Goal: Navigation & Orientation: Find specific page/section

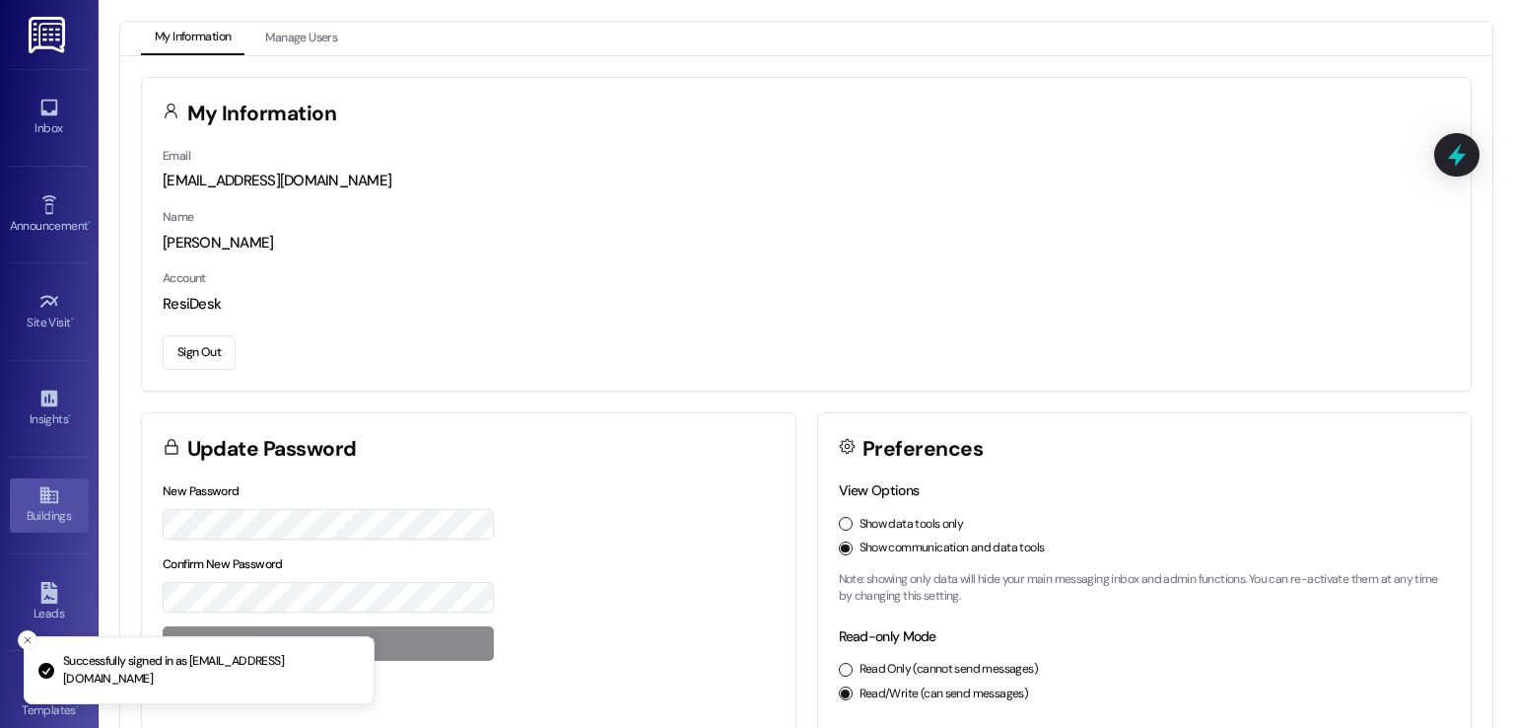
click at [37, 516] on div "Buildings" at bounding box center [49, 516] width 99 height 20
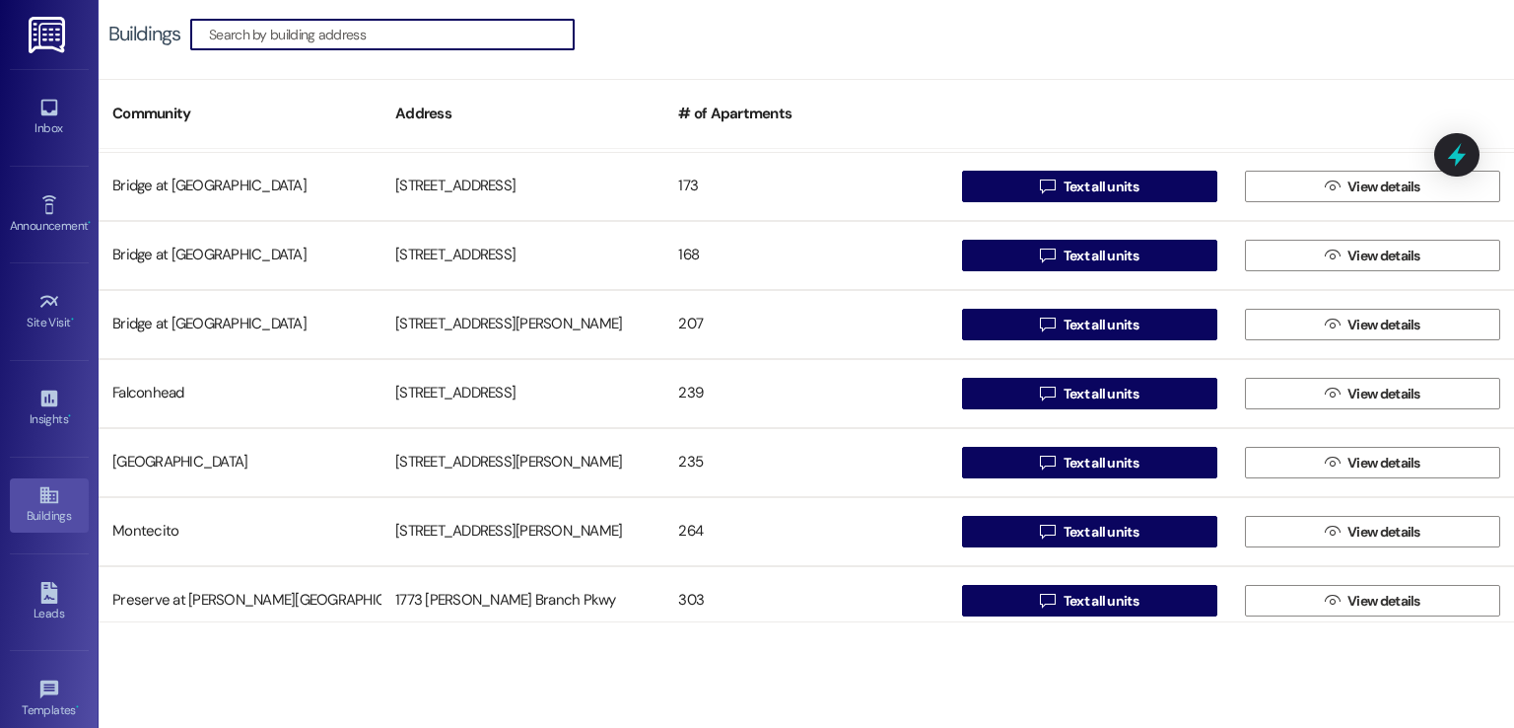
scroll to position [425, 0]
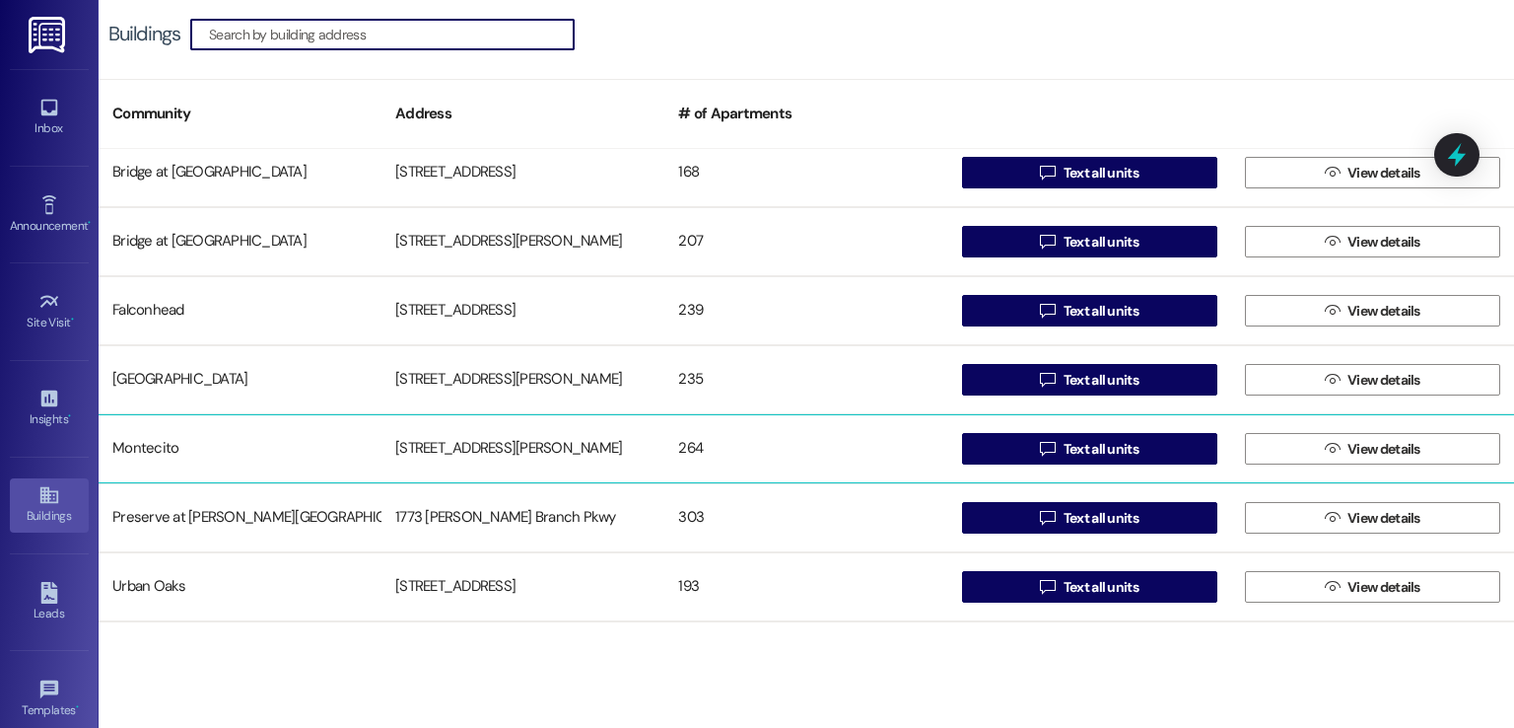
click at [469, 435] on div "[STREET_ADDRESS][PERSON_NAME]" at bounding box center [523, 448] width 283 height 39
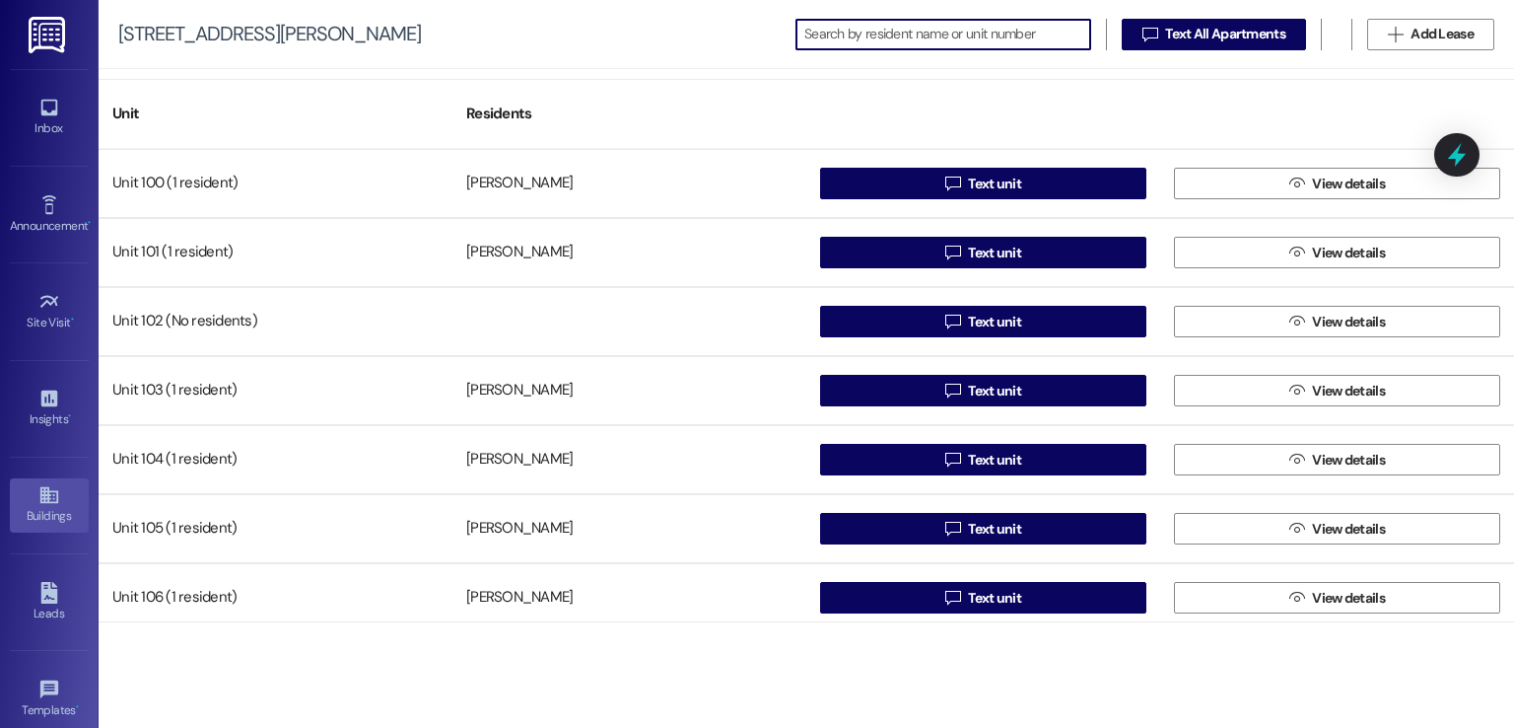
click at [35, 512] on div "Buildings" at bounding box center [49, 516] width 99 height 20
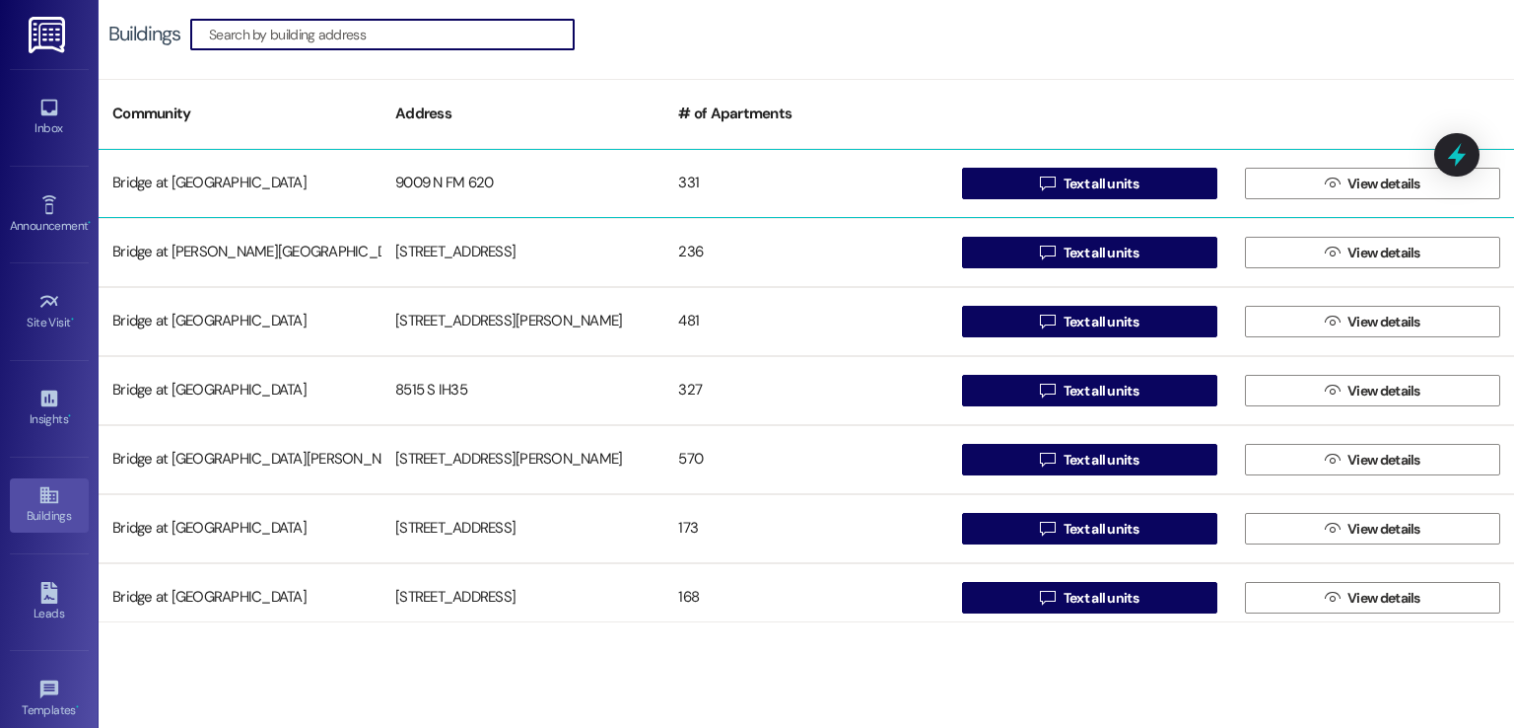
click at [438, 173] on div "9009 N FM 620" at bounding box center [523, 183] width 283 height 39
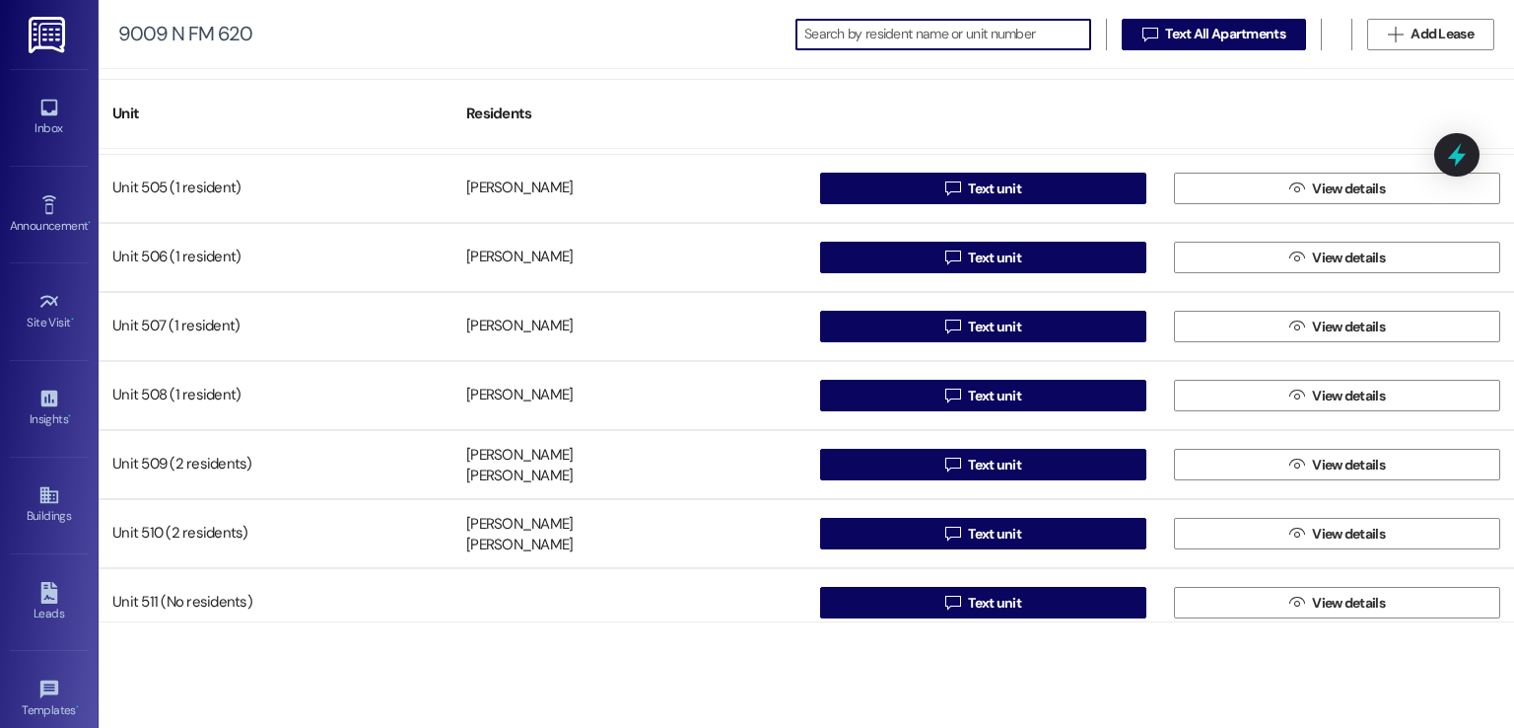
scroll to position [3549, 0]
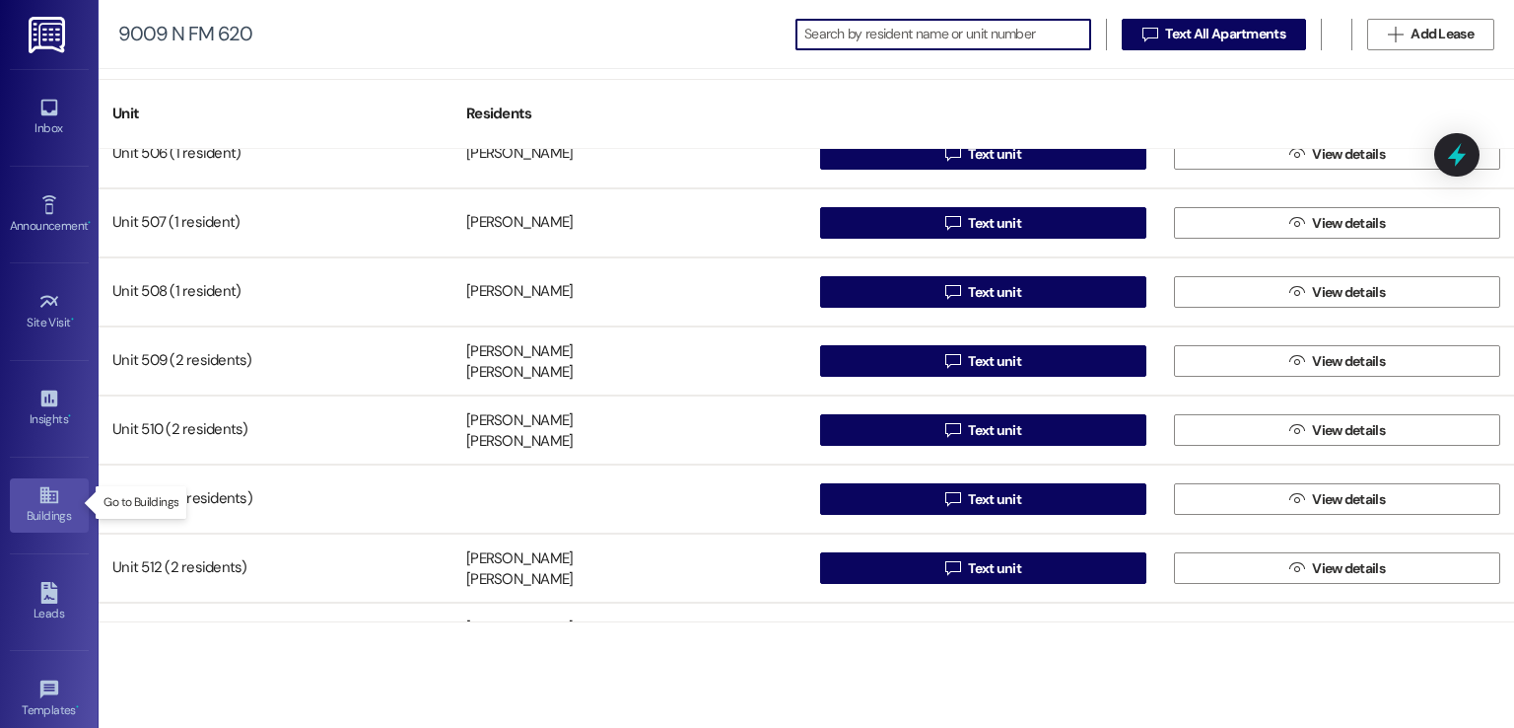
click at [39, 488] on icon at bounding box center [48, 495] width 18 height 17
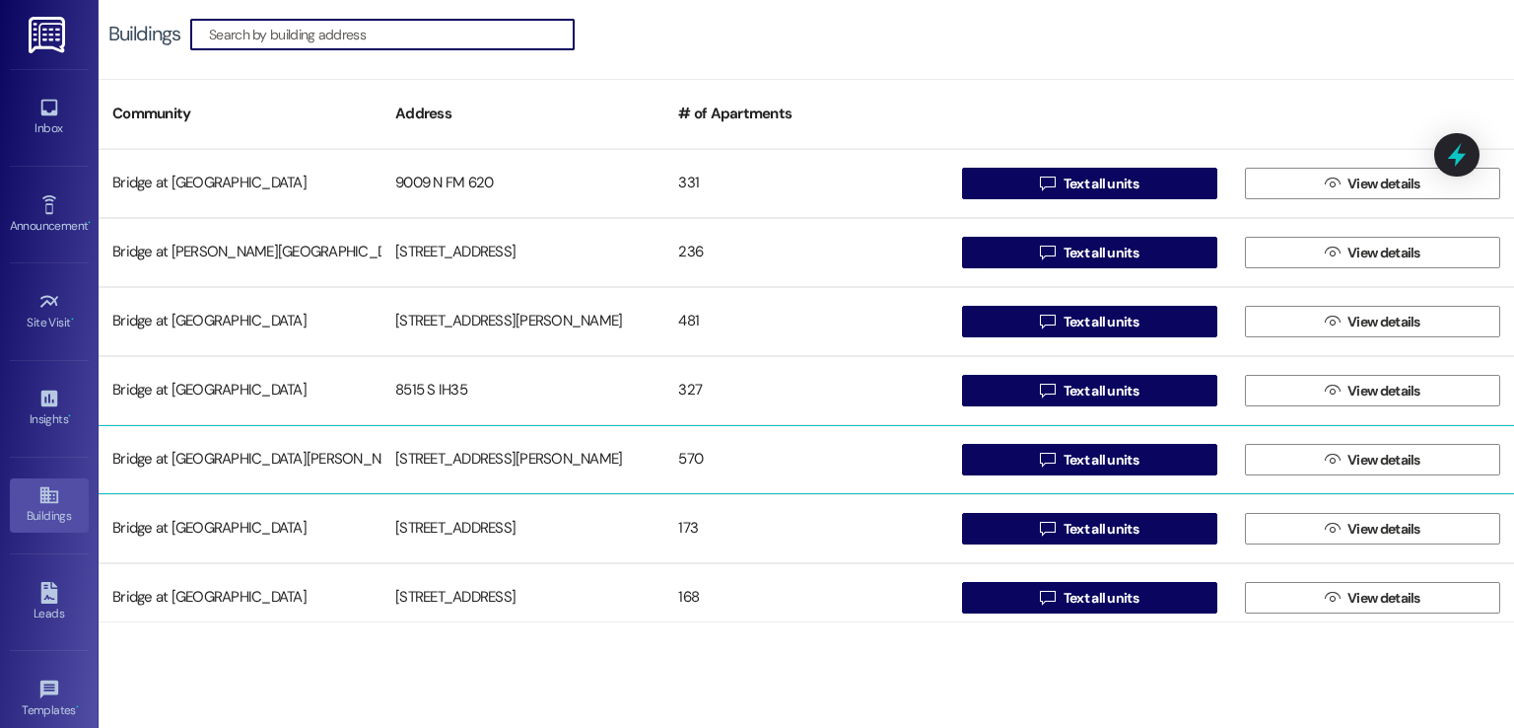
click at [437, 443] on div "[STREET_ADDRESS][PERSON_NAME]" at bounding box center [523, 459] width 283 height 39
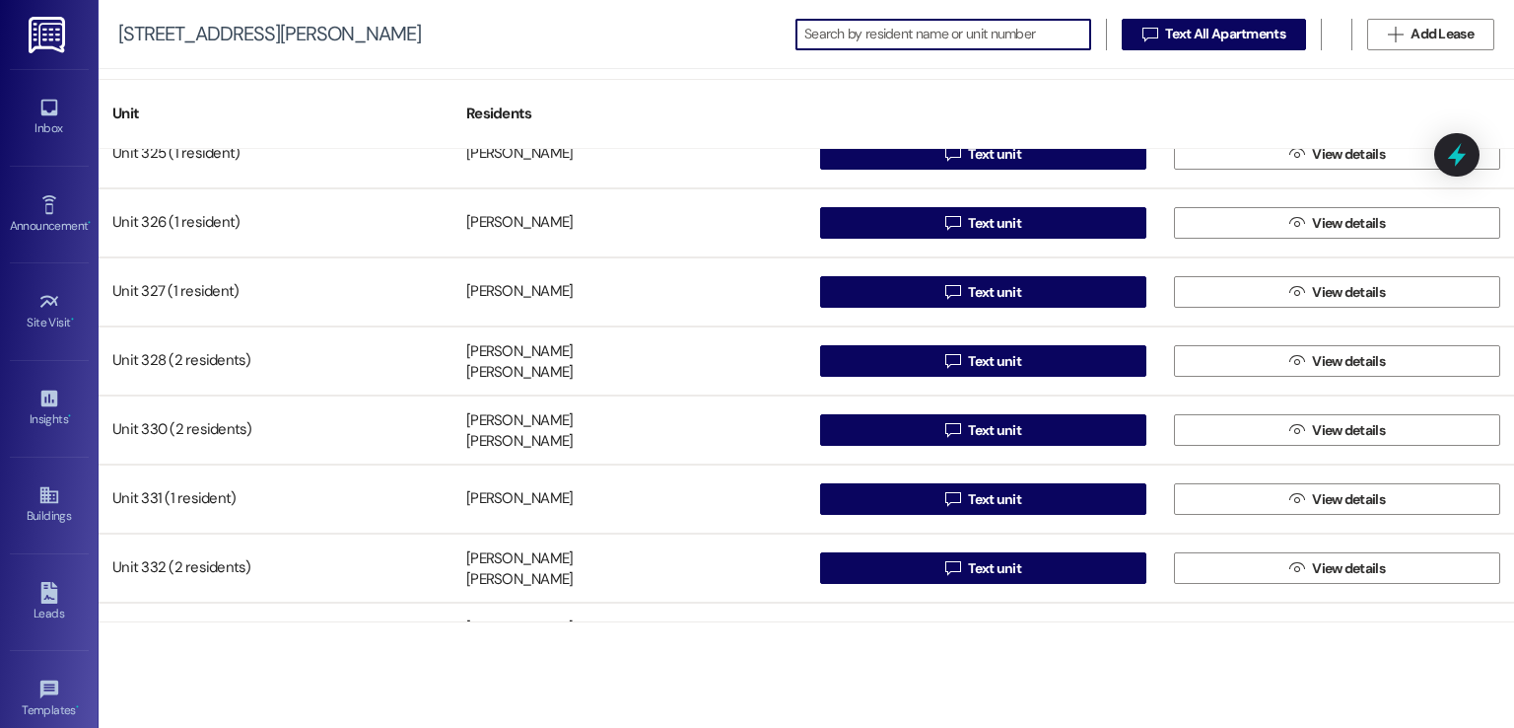
scroll to position [5619, 0]
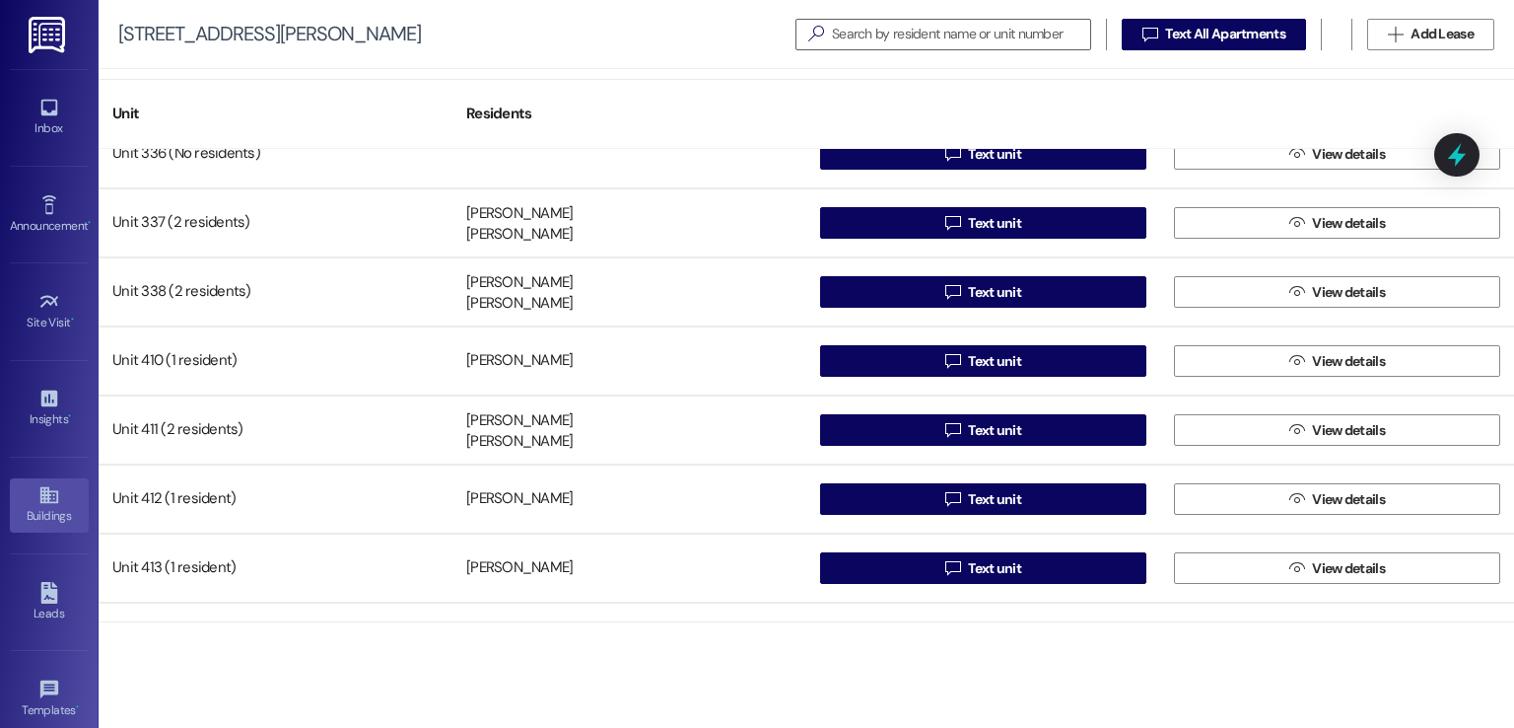
click at [45, 500] on icon at bounding box center [48, 495] width 18 height 17
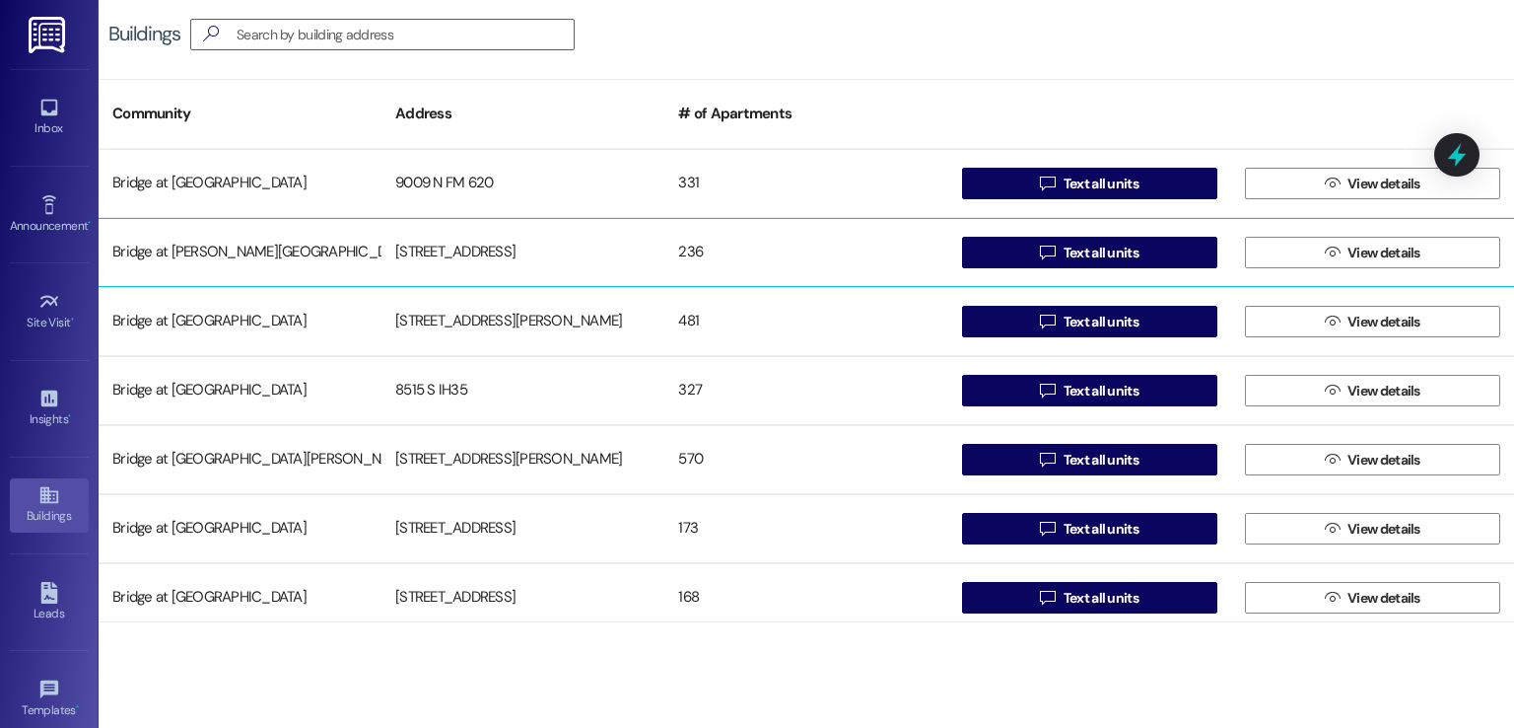
click at [455, 249] on div "[STREET_ADDRESS]" at bounding box center [523, 252] width 283 height 39
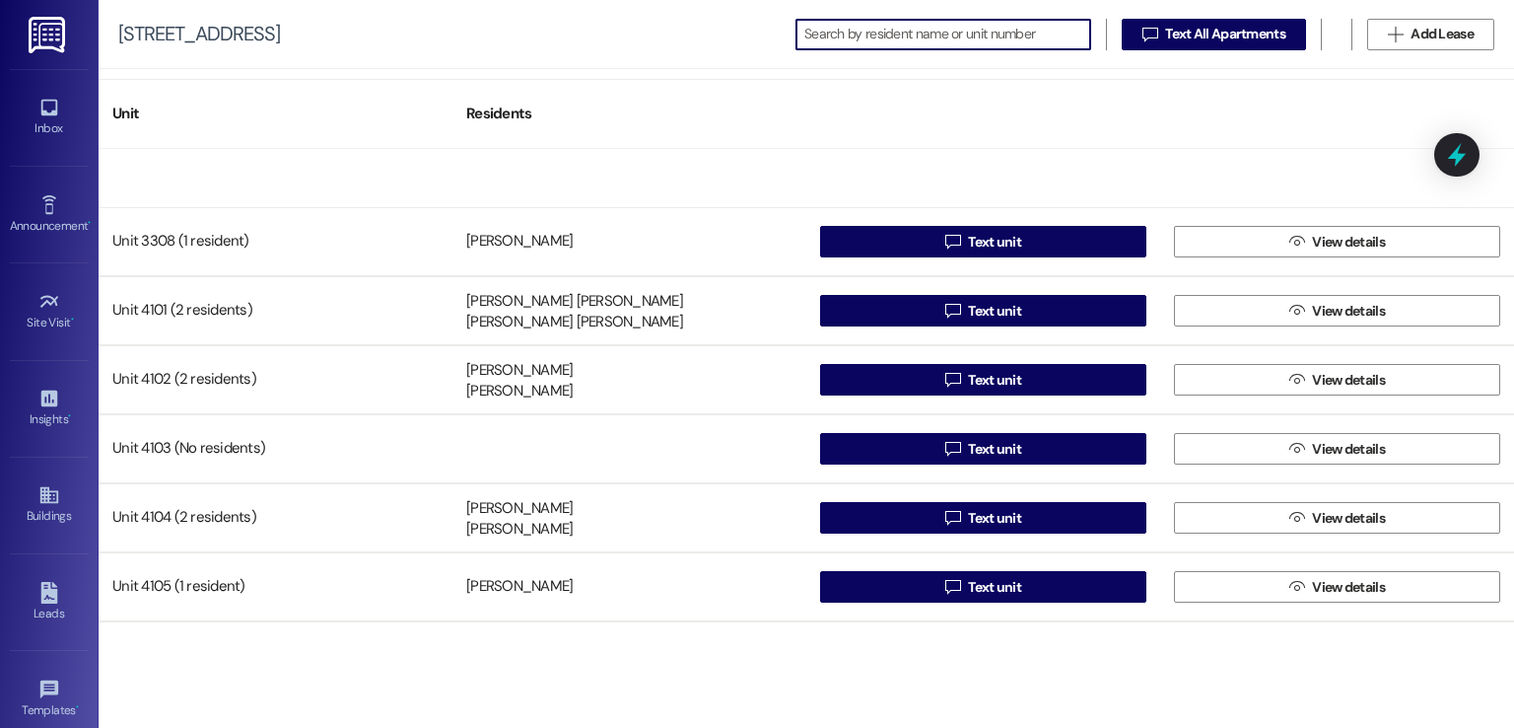
scroll to position [5028, 0]
